Goal: Find specific page/section: Find specific page/section

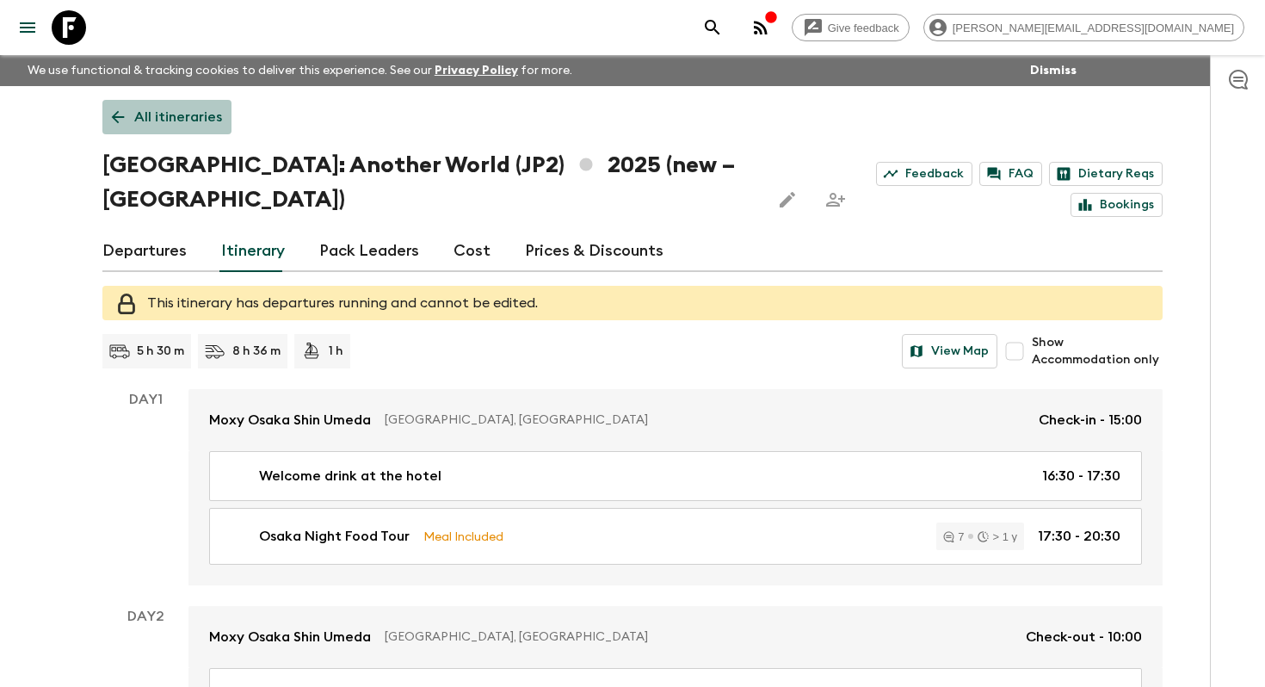
click at [126, 108] on icon at bounding box center [117, 117] width 19 height 19
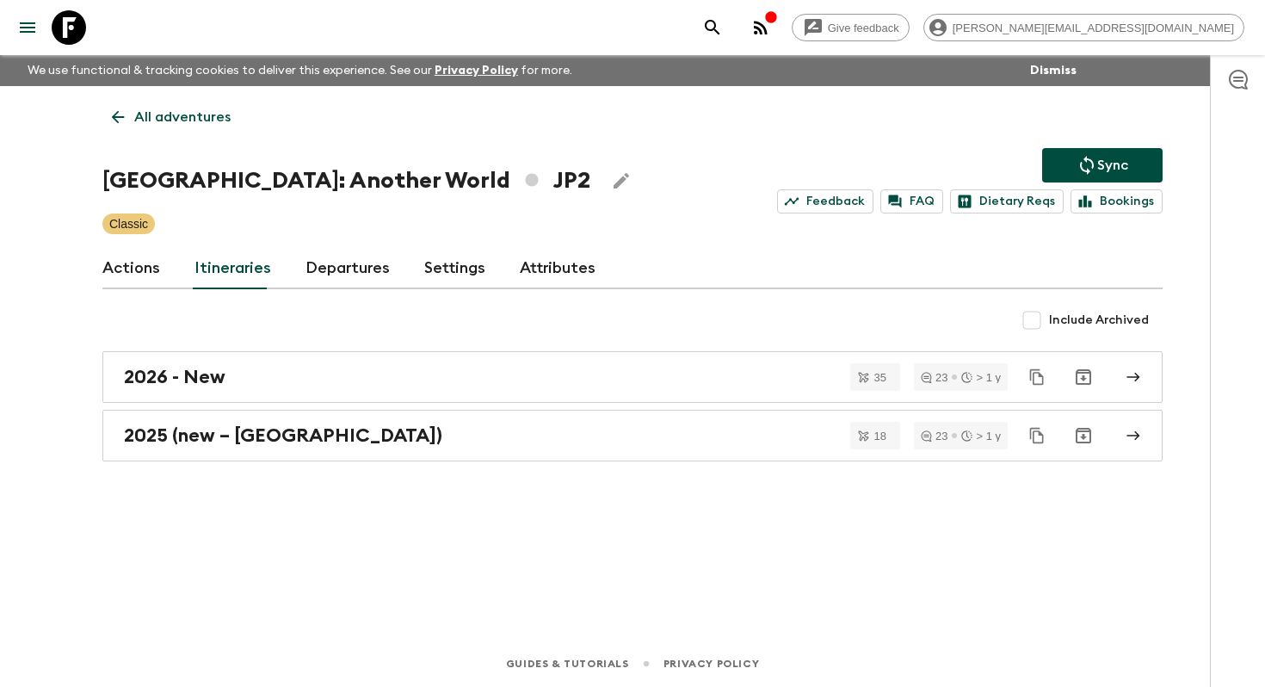
click at [126, 108] on icon at bounding box center [117, 117] width 19 height 19
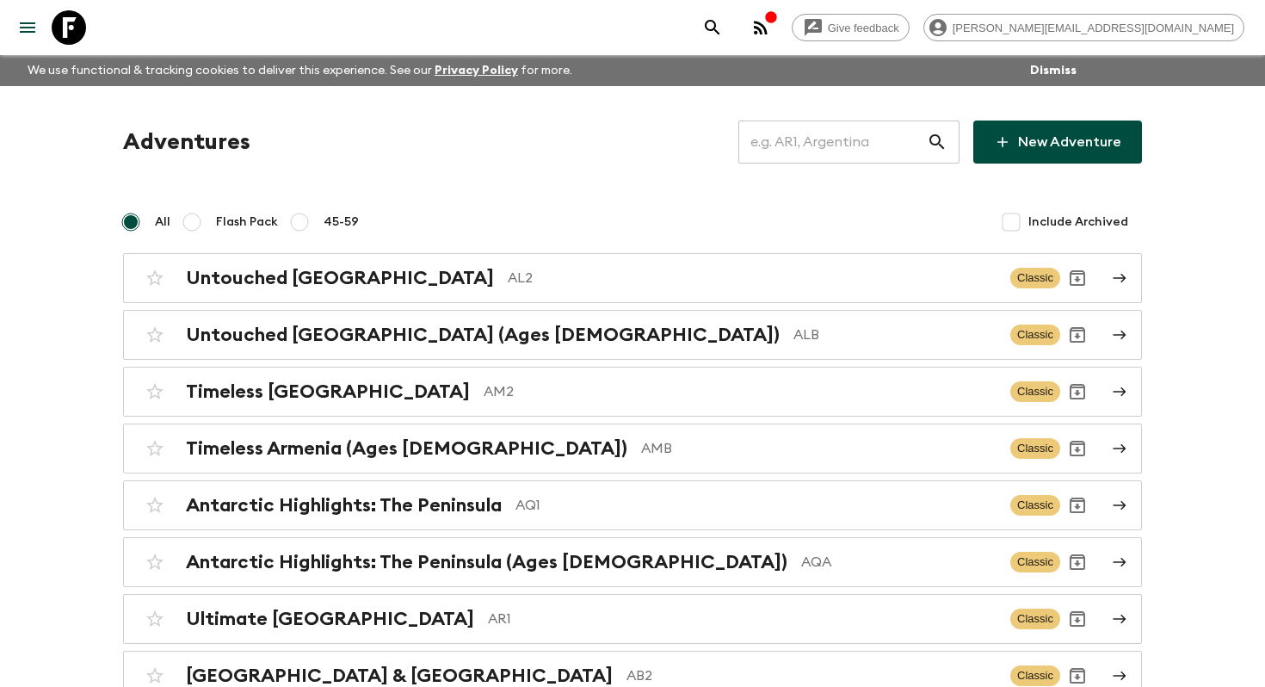
click at [828, 150] on input "text" at bounding box center [832, 142] width 188 height 48
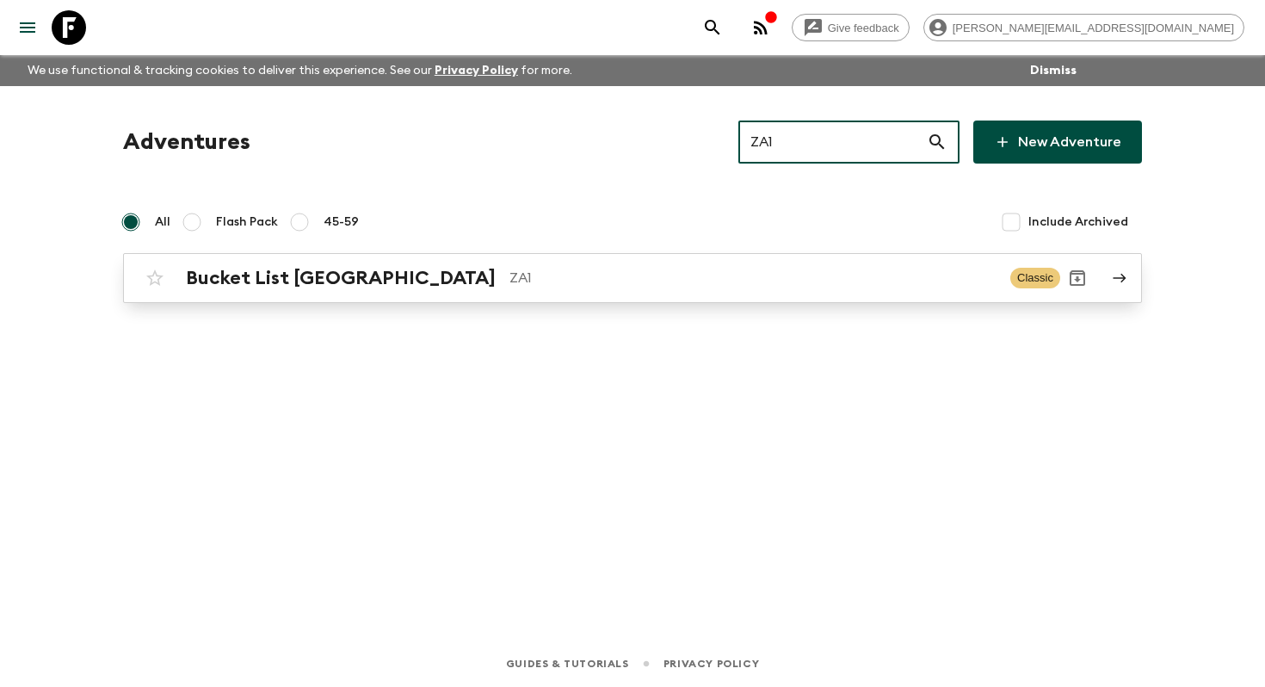
type input "ZA1"
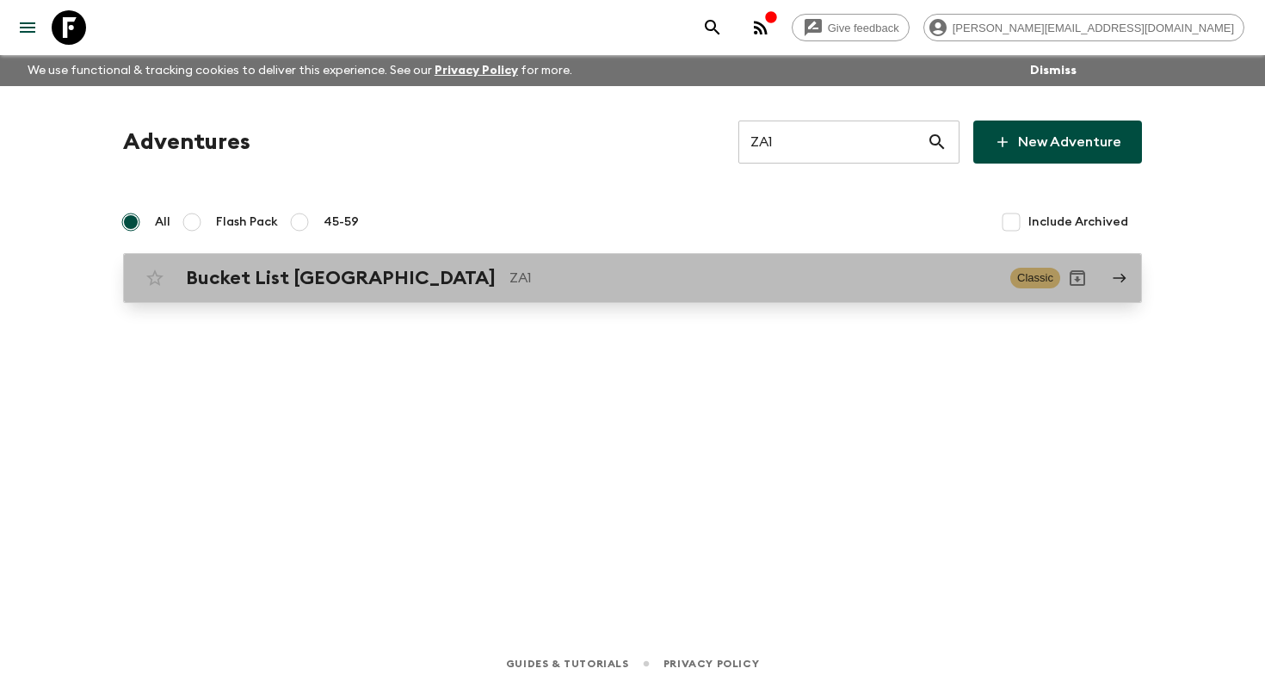
click at [515, 293] on div "Bucket List [GEOGRAPHIC_DATA] ZA1 Classic" at bounding box center [599, 278] width 922 height 34
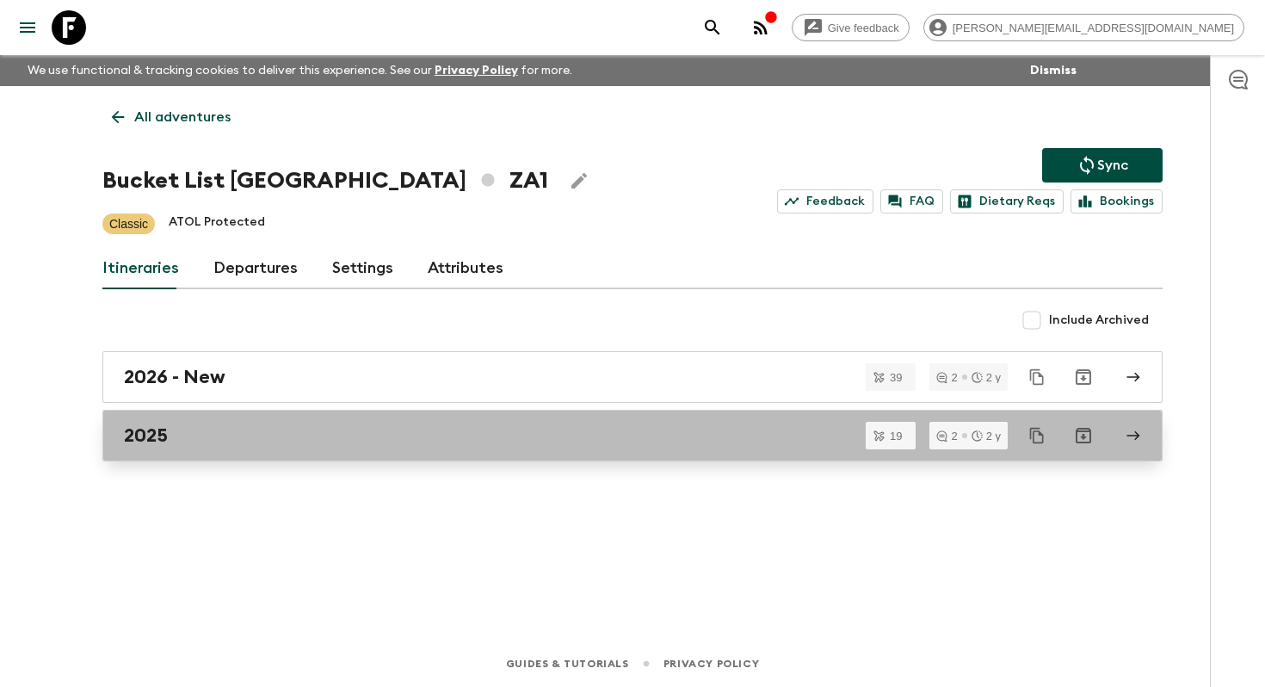
click at [295, 431] on div "2025" at bounding box center [616, 435] width 984 height 22
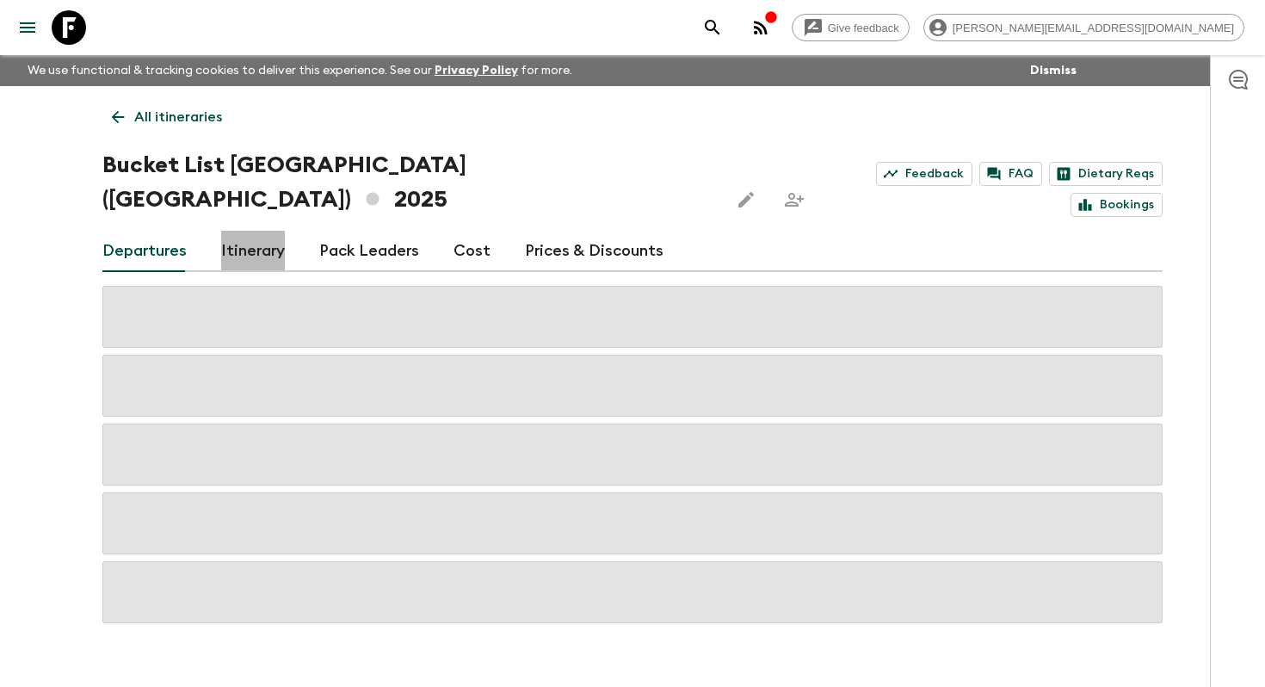
click at [225, 231] on link "Itinerary" at bounding box center [253, 251] width 64 height 41
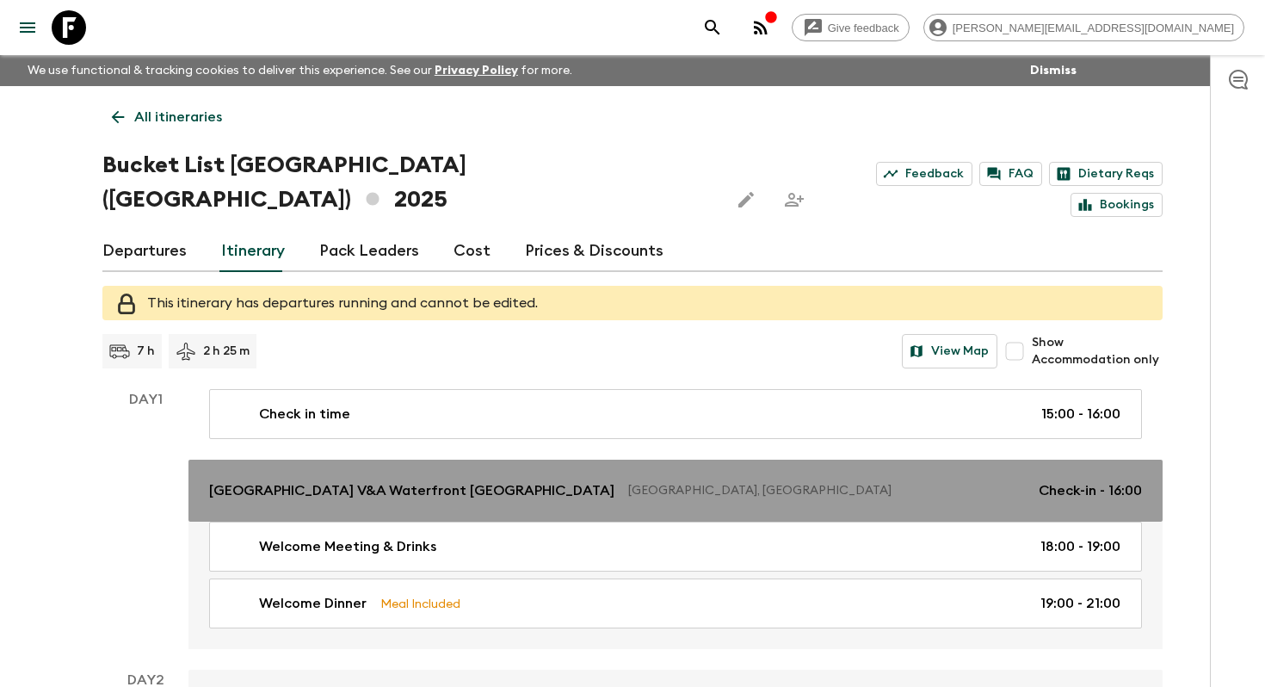
click at [431, 480] on p "[GEOGRAPHIC_DATA] V&A Waterfront [GEOGRAPHIC_DATA]" at bounding box center [411, 490] width 405 height 21
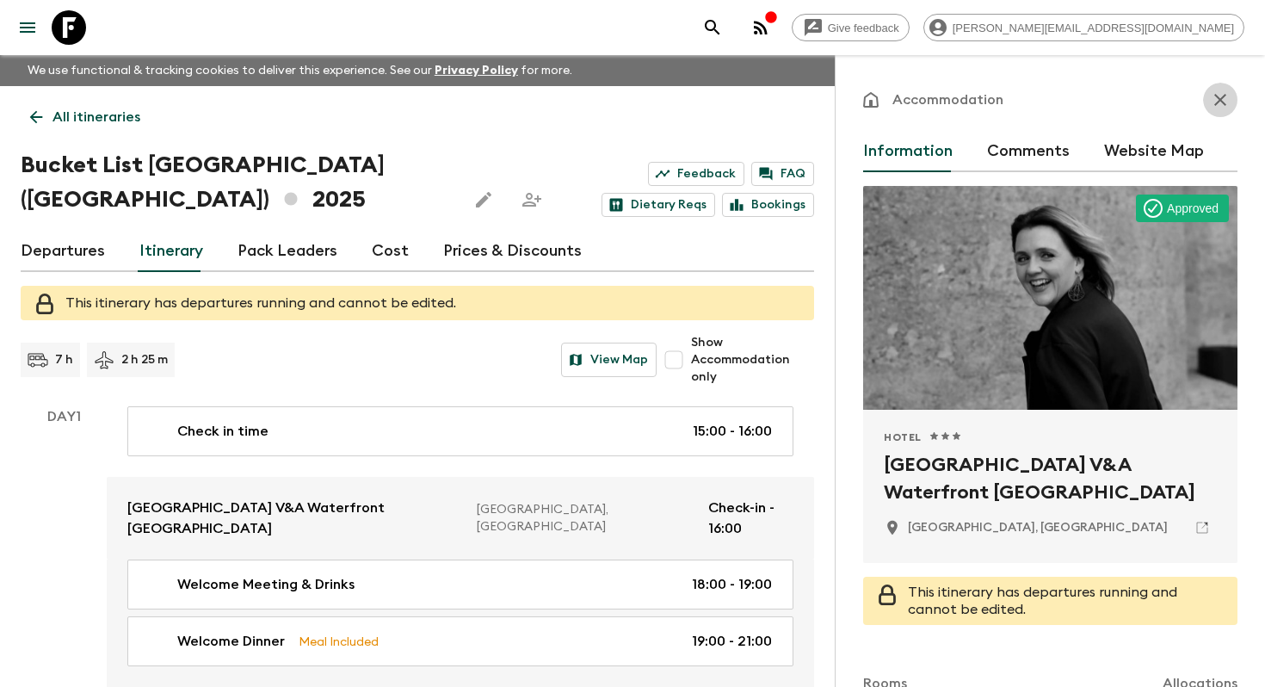
click at [1230, 91] on icon "button" at bounding box center [1220, 99] width 21 height 21
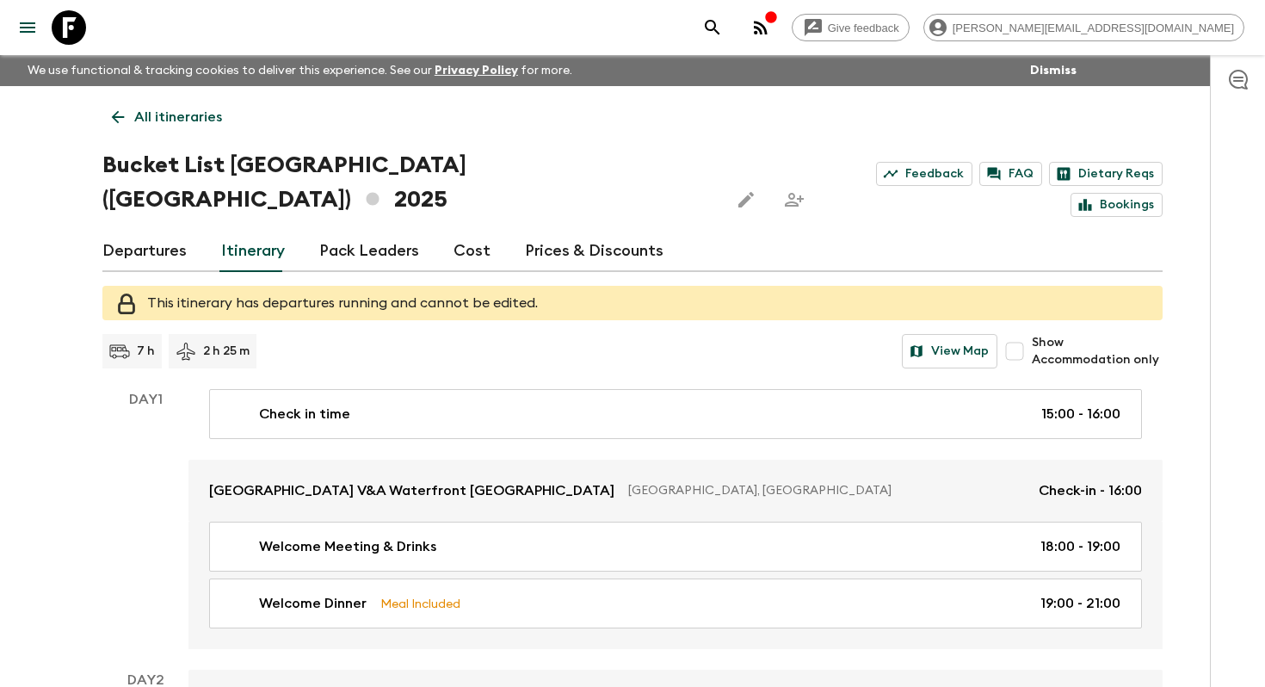
click at [203, 116] on p "All itineraries" at bounding box center [178, 117] width 88 height 21
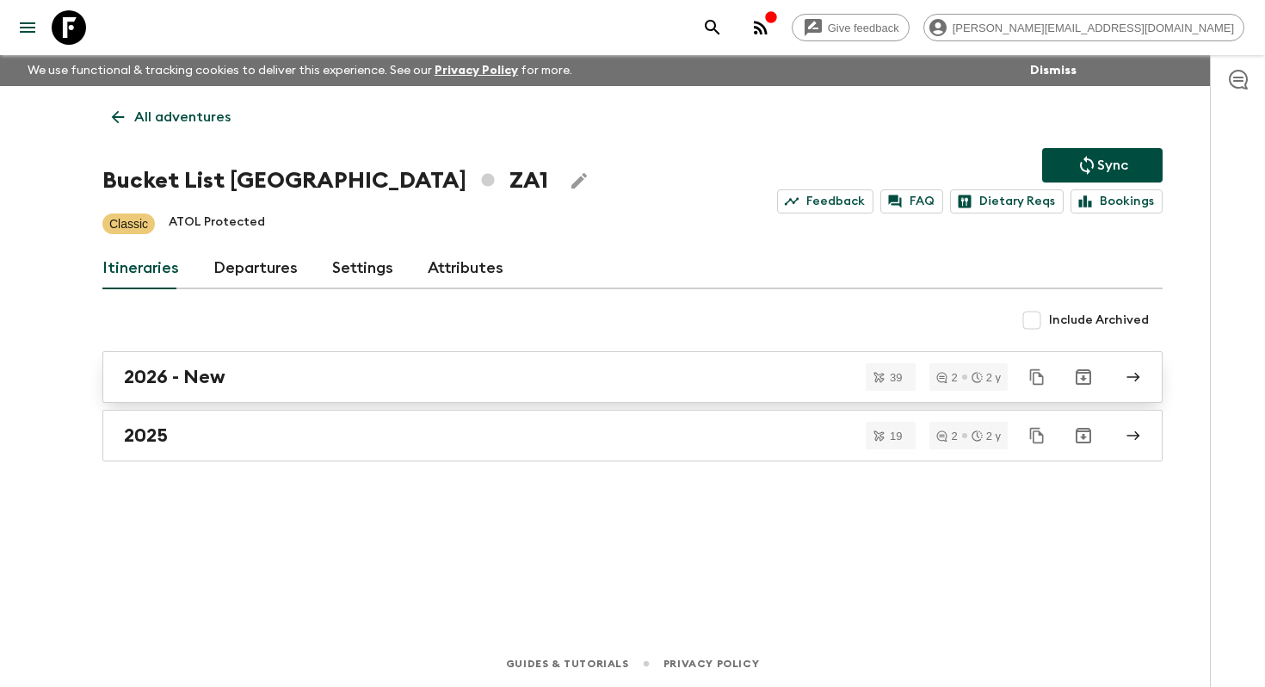
click at [209, 399] on link "2026 - New" at bounding box center [632, 377] width 1060 height 52
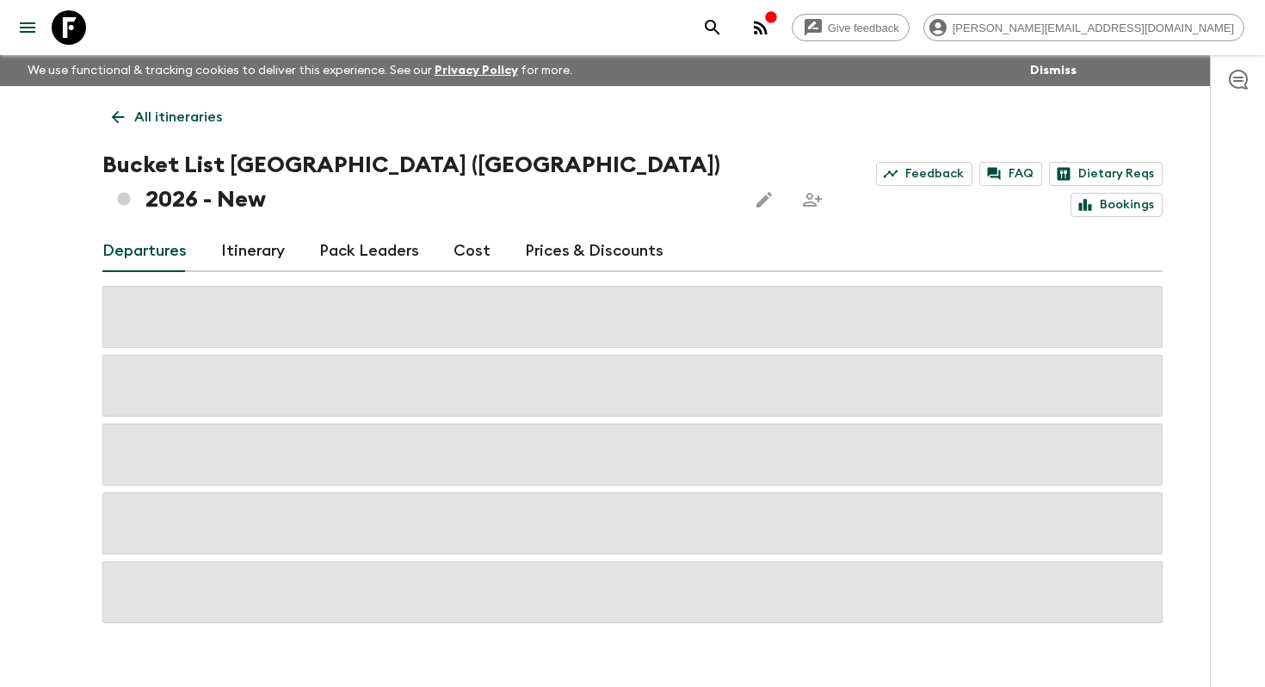
click at [253, 231] on link "Itinerary" at bounding box center [253, 251] width 64 height 41
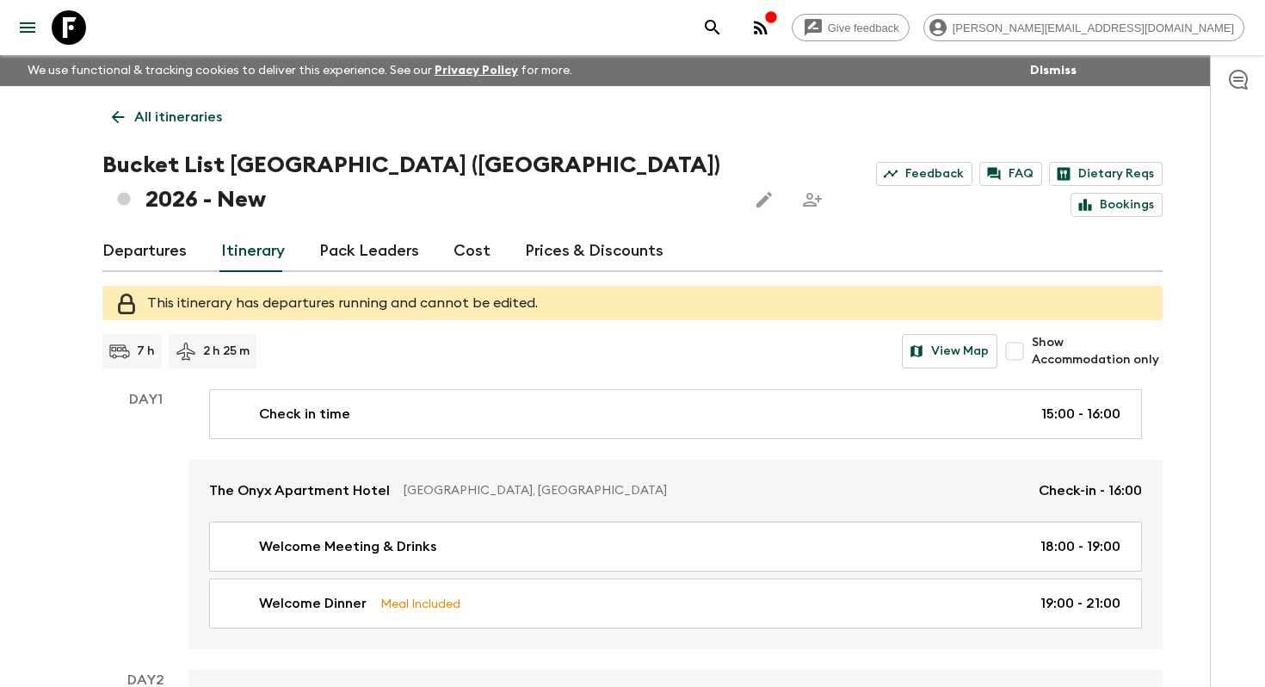
click at [754, 189] on icon "Edit this itinerary" at bounding box center [764, 199] width 21 height 21
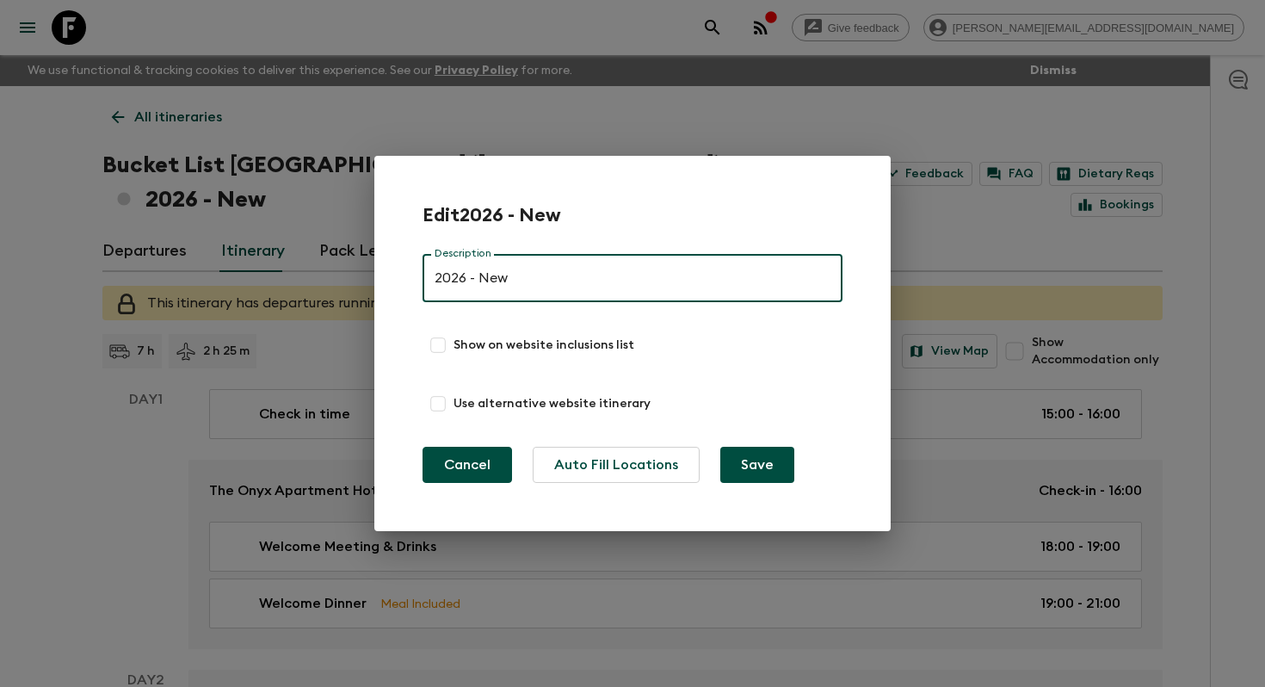
click at [466, 461] on button "Cancel" at bounding box center [467, 465] width 89 height 36
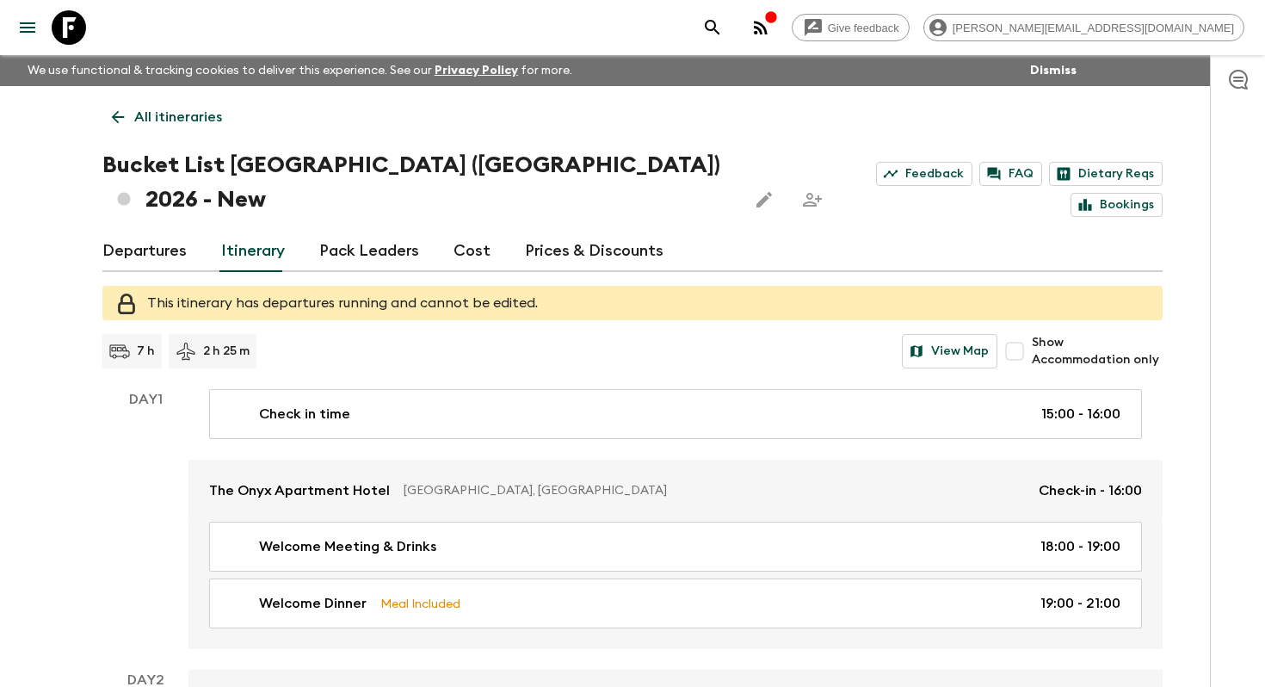
click at [117, 125] on icon at bounding box center [117, 117] width 19 height 19
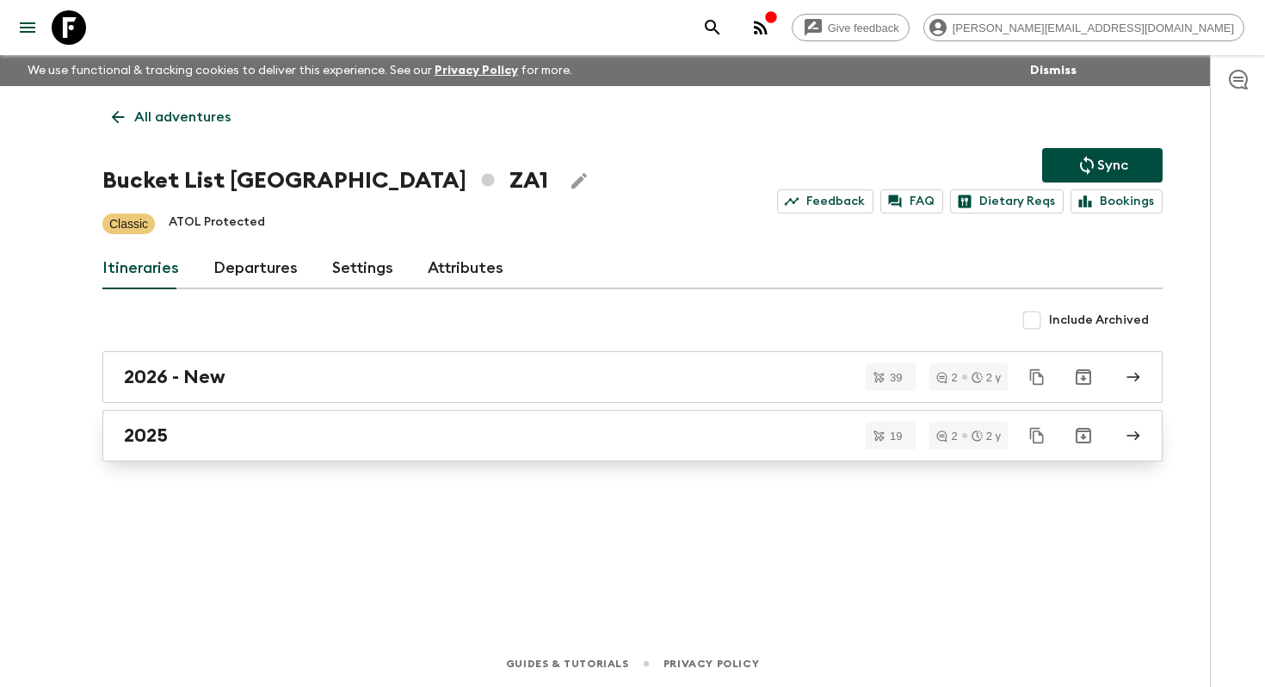
click at [246, 451] on link "2025" at bounding box center [632, 436] width 1060 height 52
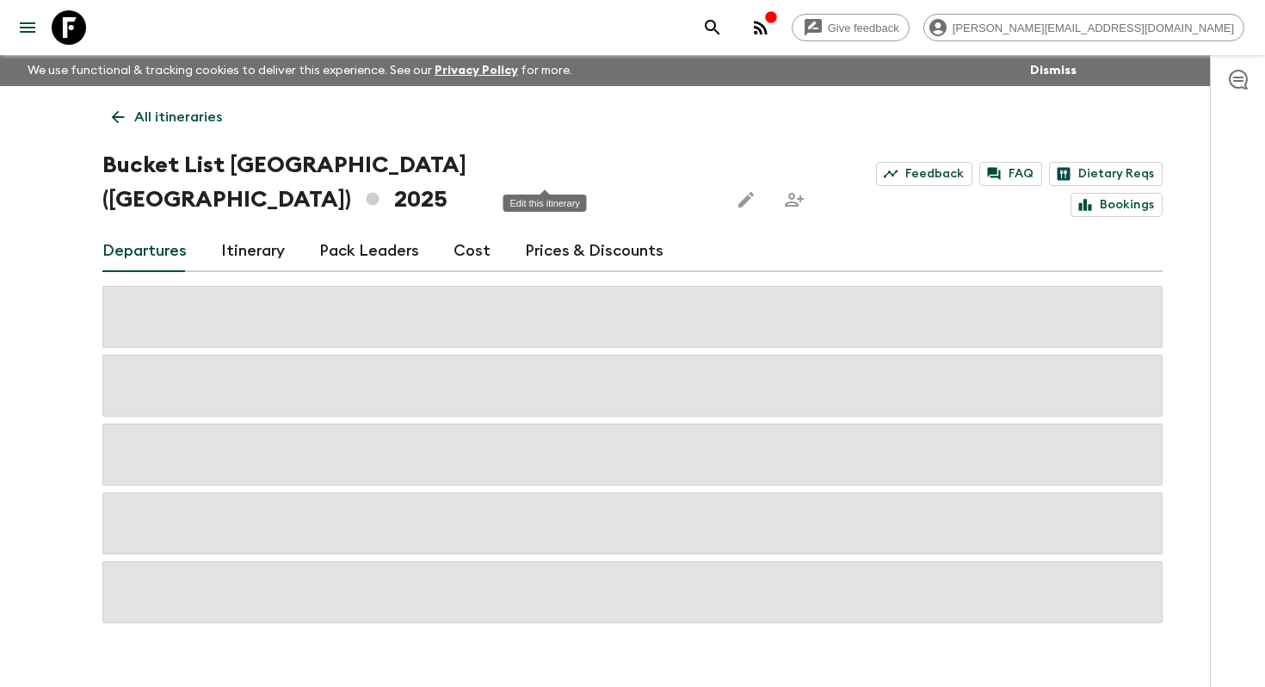
click at [736, 189] on icon "Edit this itinerary" at bounding box center [746, 199] width 21 height 21
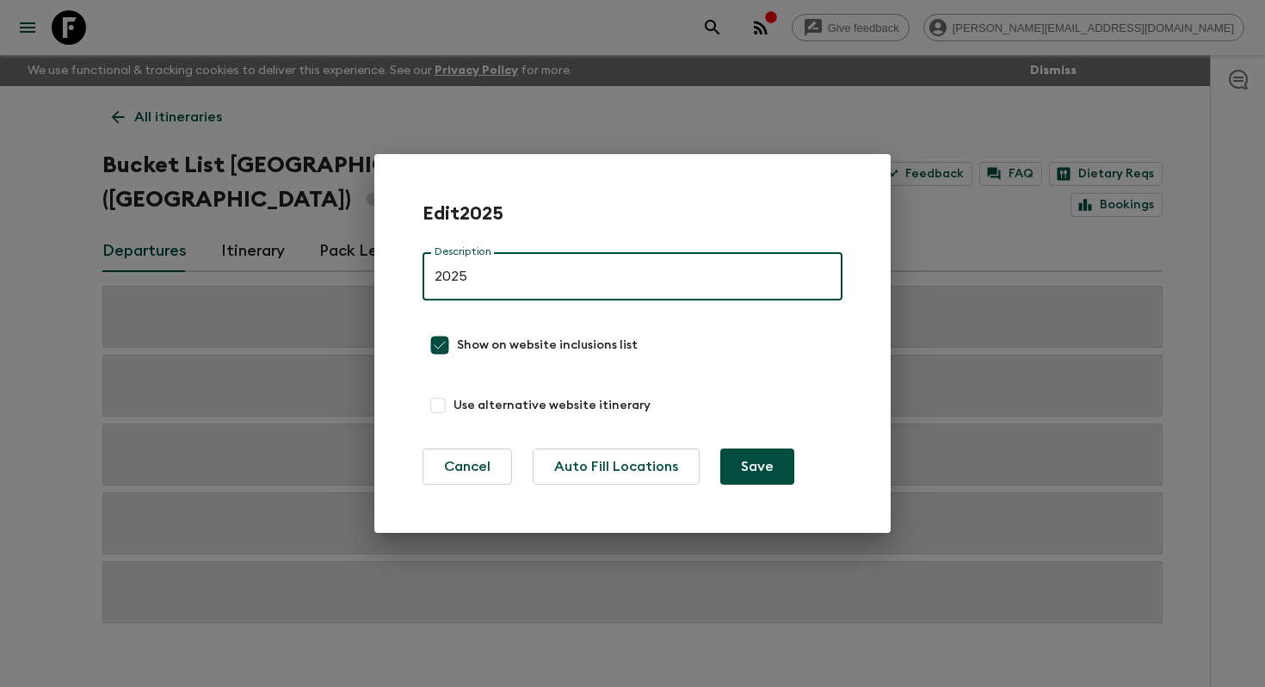
click at [619, 117] on div "Edit 2025 Description 2025 Description Show on website inclusions list Use alte…" at bounding box center [632, 343] width 1265 height 687
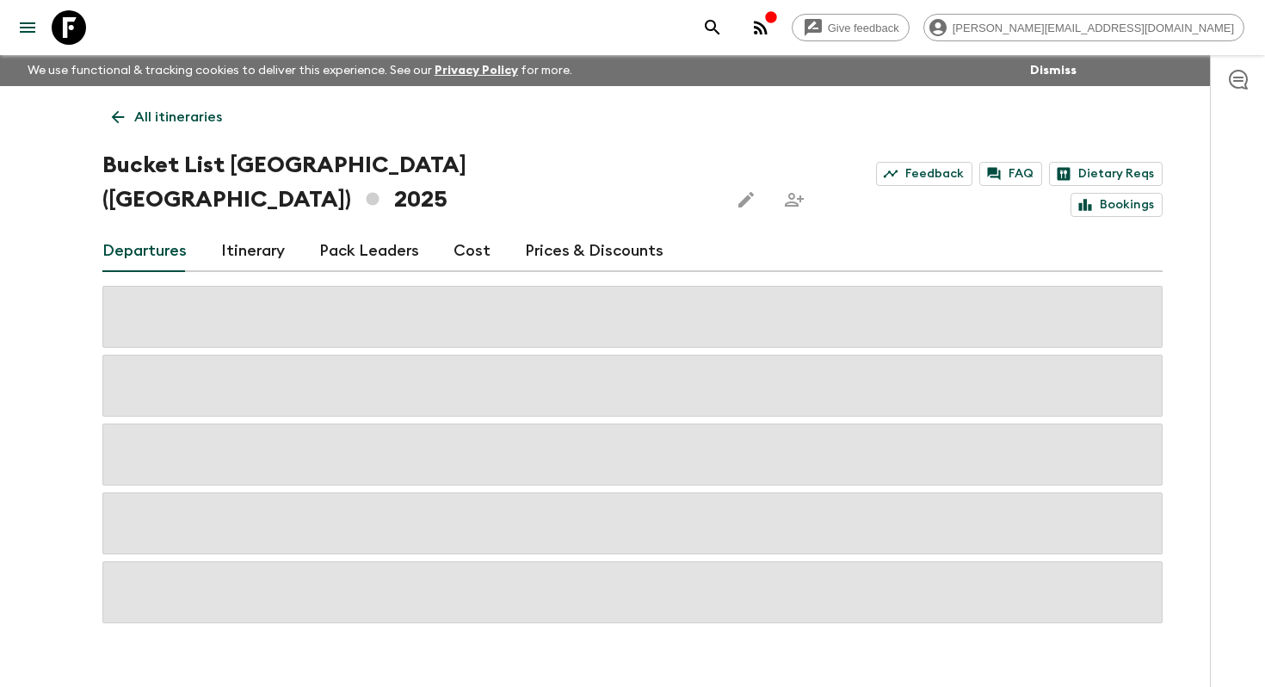
click at [265, 231] on link "Itinerary" at bounding box center [253, 251] width 64 height 41
